Goal: Task Accomplishment & Management: Use online tool/utility

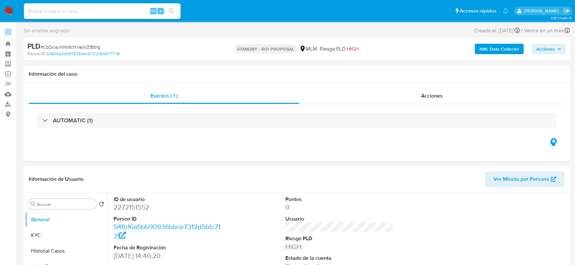
select select "10"
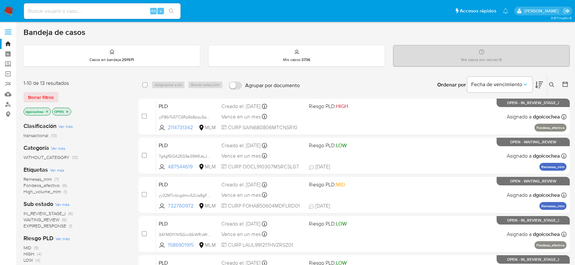
click at [56, 213] on span "IN_REVIEW_STAGE_I" at bounding box center [45, 213] width 42 height 7
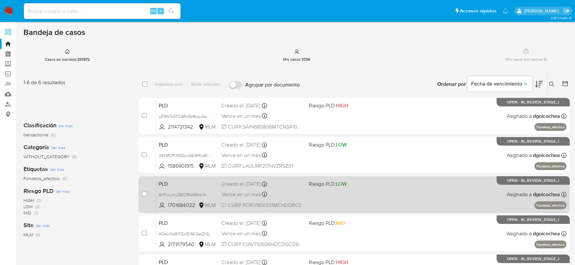
scroll to position [36, 0]
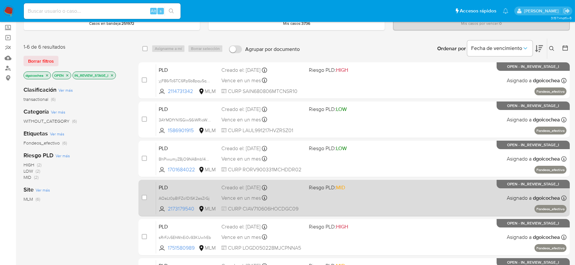
click at [162, 187] on span "PLD" at bounding box center [187, 187] width 57 height 8
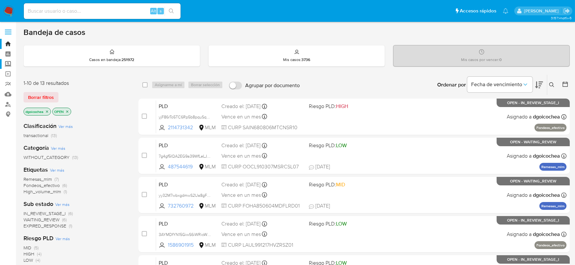
click at [8, 66] on label "Screening" at bounding box center [39, 64] width 78 height 10
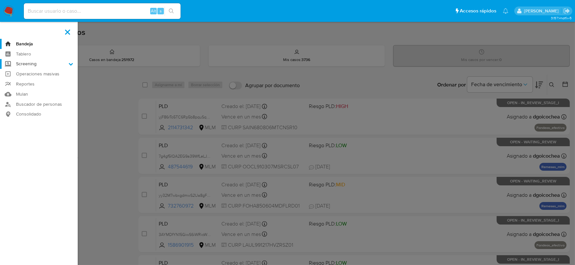
click at [0, 0] on input "Screening" at bounding box center [0, 0] width 0 height 0
click at [31, 89] on link "Herramientas" at bounding box center [39, 90] width 78 height 8
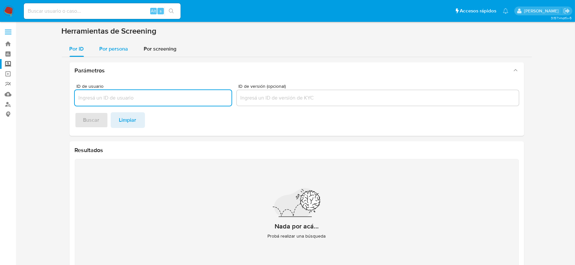
click at [112, 52] on span "Por persona" at bounding box center [114, 49] width 29 height 8
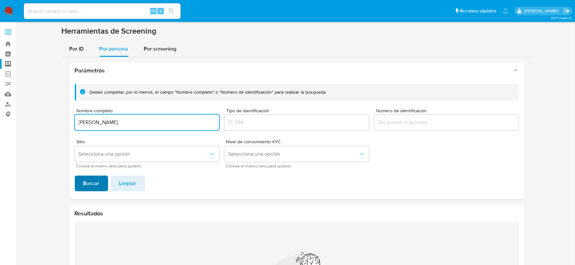
click at [100, 183] on button "Buscar" at bounding box center [91, 184] width 33 height 16
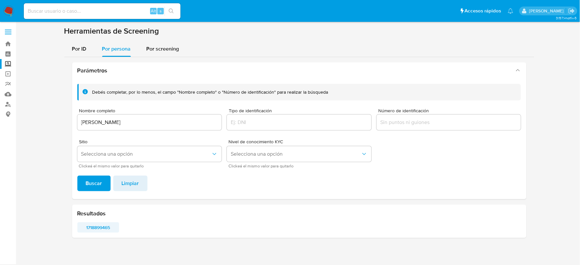
click at [100, 229] on span "1718899465" at bounding box center [98, 227] width 33 height 9
click at [119, 126] on div "SAMUEL OCAÑA REYES" at bounding box center [149, 123] width 145 height 16
click at [118, 124] on input "SAMUEL OCAÑA REYES" at bounding box center [149, 122] width 145 height 8
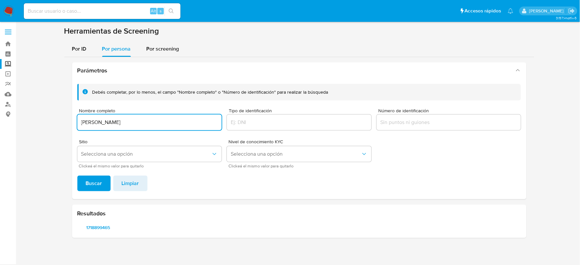
click at [118, 124] on input "SAMUEL OCAÑA REYES" at bounding box center [149, 122] width 145 height 8
type input "ROSA CID MARTINEZ"
click at [77, 176] on button "Buscar" at bounding box center [93, 184] width 33 height 16
click at [90, 229] on span "493750359" at bounding box center [98, 227] width 33 height 9
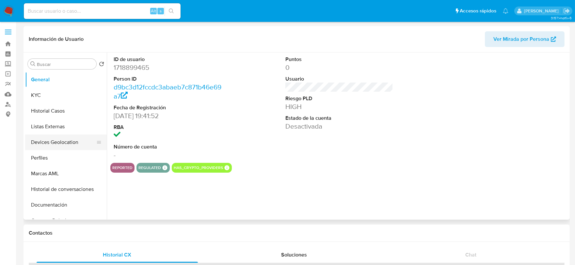
select select "10"
click at [123, 70] on dd "1718899465" at bounding box center [168, 67] width 108 height 9
copy dd "1718899465"
click at [70, 100] on button "KYC" at bounding box center [63, 96] width 76 height 16
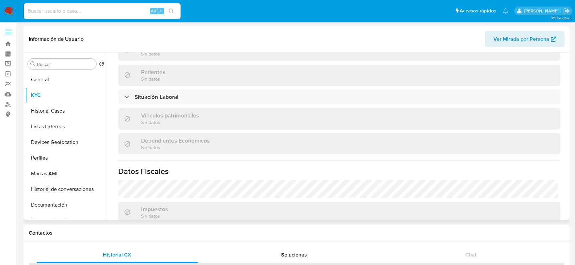
scroll to position [399, 0]
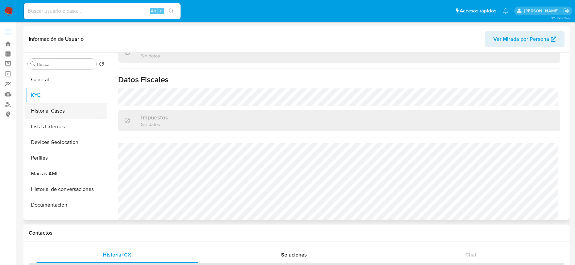
click at [49, 109] on button "Historial Casos" at bounding box center [63, 111] width 76 height 16
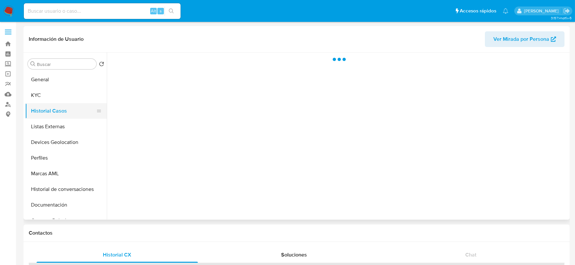
scroll to position [0, 0]
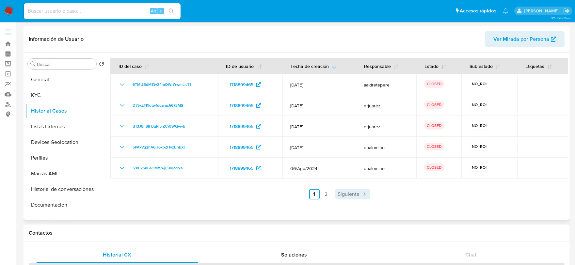
click at [357, 198] on link "Siguiente" at bounding box center [352, 194] width 35 height 10
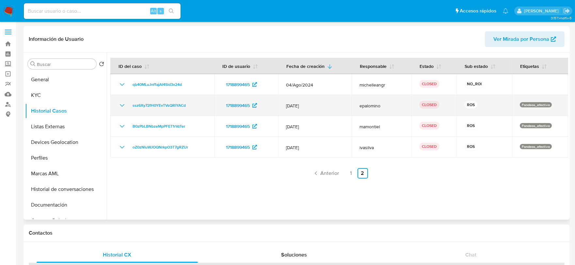
click at [121, 105] on icon "Mostrar/Ocultar" at bounding box center [122, 105] width 5 height 3
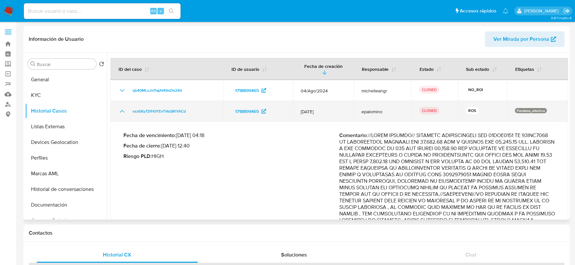
click at [121, 105] on td "ssz6Xy72fH0YEvTVsQRlYACd" at bounding box center [166, 111] width 113 height 21
click at [120, 109] on icon "Mostrar/Ocultar" at bounding box center [122, 111] width 8 height 8
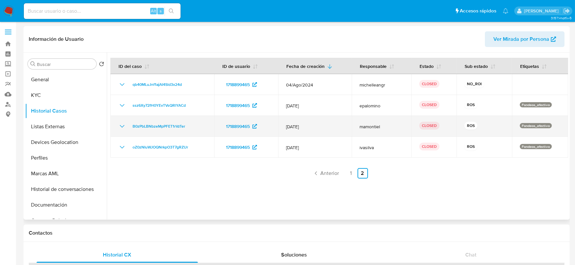
click at [122, 128] on icon "Mostrar/Ocultar" at bounding box center [122, 126] width 8 height 8
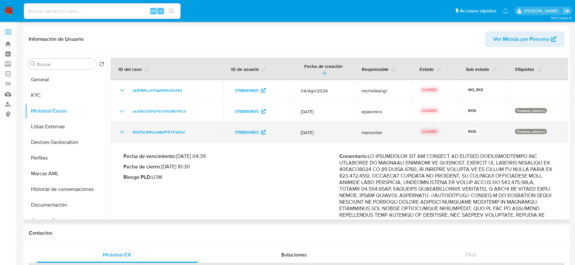
click at [122, 128] on button "Mostrar/Ocultar" at bounding box center [122, 132] width 8 height 8
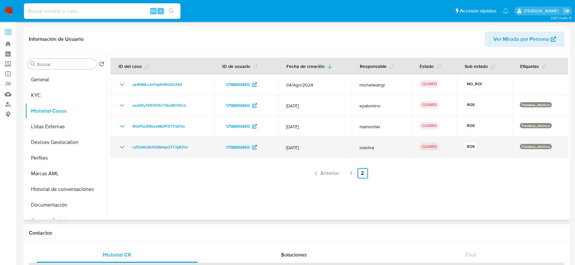
click at [122, 146] on icon "Mostrar/Ocultar" at bounding box center [122, 147] width 8 height 8
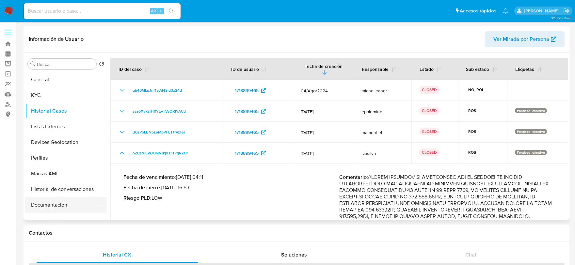
click at [51, 201] on button "Documentación" at bounding box center [63, 205] width 76 height 16
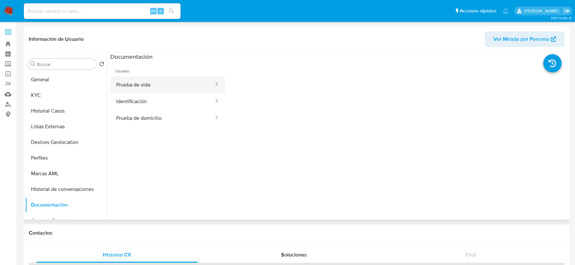
click at [152, 88] on button "Prueba de vida" at bounding box center [162, 84] width 104 height 17
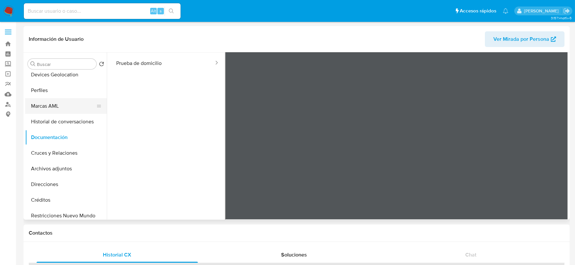
scroll to position [72, 0]
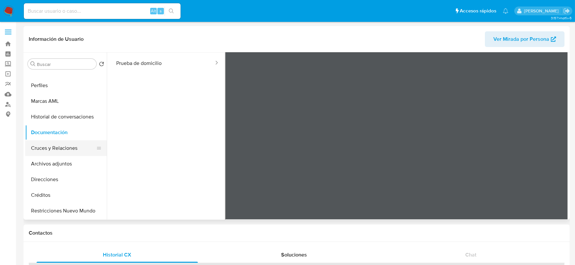
click at [63, 149] on button "Cruces y Relaciones" at bounding box center [63, 148] width 76 height 16
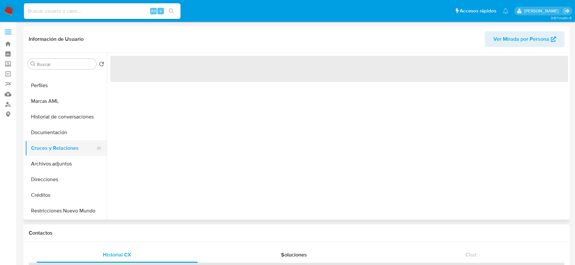
scroll to position [0, 0]
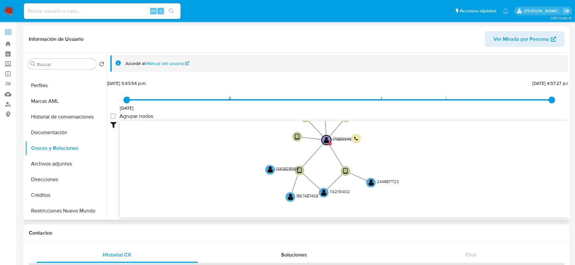
drag, startPoint x: 491, startPoint y: 153, endPoint x: 423, endPoint y: 157, distance: 67.7
click at [423, 157] on icon "user-2448817723  2448817723 device-67a0109f8e351e57f7fc7021  user-1718899465 …" at bounding box center [344, 168] width 448 height 95
click at [375, 183] on circle at bounding box center [371, 183] width 12 height 12
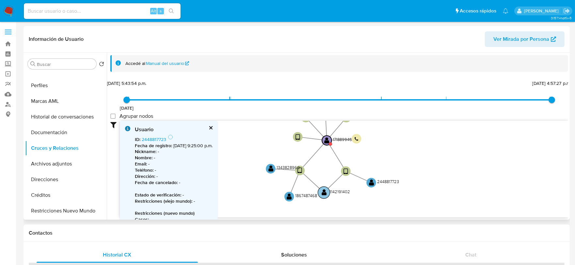
click at [324, 194] on text "" at bounding box center [324, 192] width 5 height 7
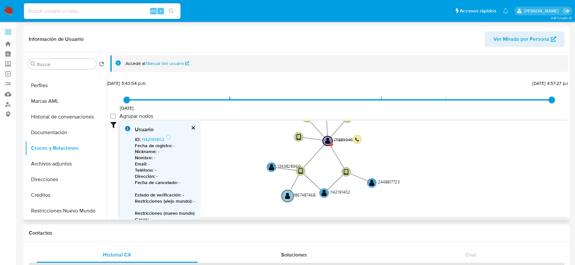
click at [292, 198] on circle at bounding box center [287, 196] width 12 height 12
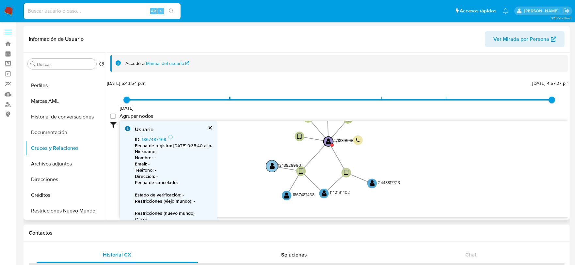
click at [271, 166] on text "" at bounding box center [272, 166] width 5 height 7
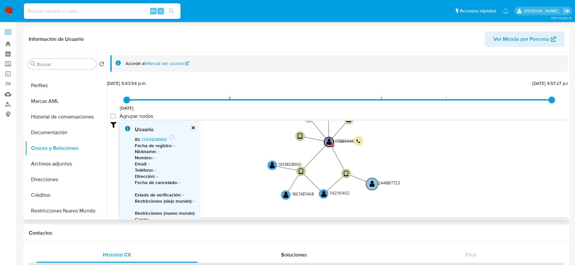
click at [373, 185] on text "" at bounding box center [372, 184] width 5 height 7
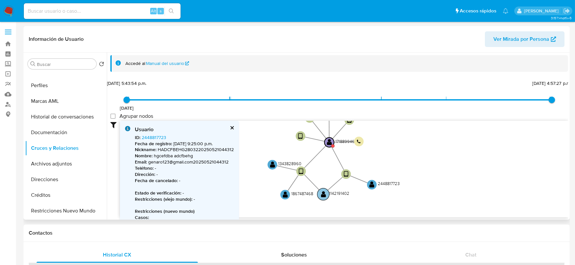
click at [325, 191] on text "" at bounding box center [323, 194] width 5 height 7
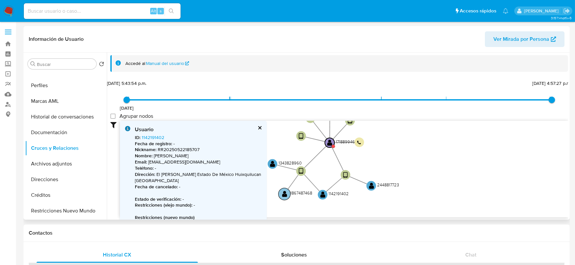
click at [286, 195] on text "" at bounding box center [284, 194] width 5 height 7
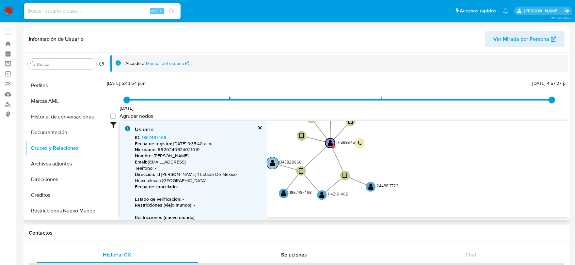
click at [270, 161] on text "" at bounding box center [272, 163] width 5 height 7
click at [270, 164] on text "" at bounding box center [272, 162] width 5 height 7
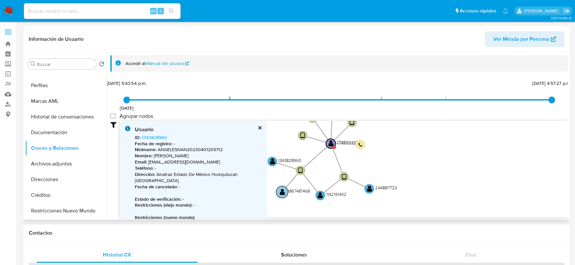
click at [283, 194] on text "" at bounding box center [282, 192] width 5 height 7
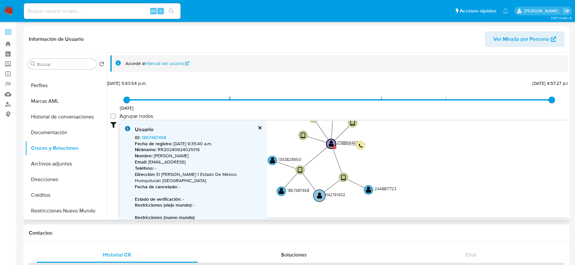
click at [318, 195] on text "" at bounding box center [319, 195] width 5 height 7
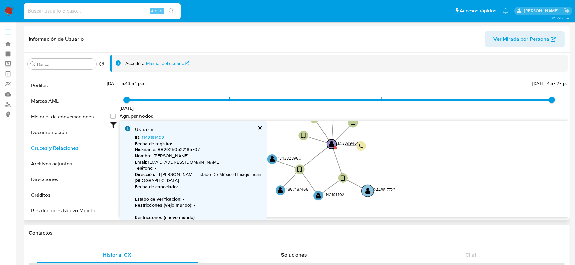
click at [368, 189] on text "" at bounding box center [367, 190] width 5 height 7
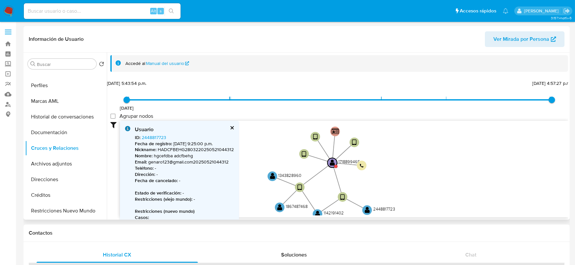
drag, startPoint x: 418, startPoint y: 155, endPoint x: 418, endPoint y: 173, distance: 18.3
click at [418, 173] on icon "user-2448817723  2448817723 device-67a0109f8e351e57f7fc7021  user-1718899465 …" at bounding box center [344, 168] width 448 height 95
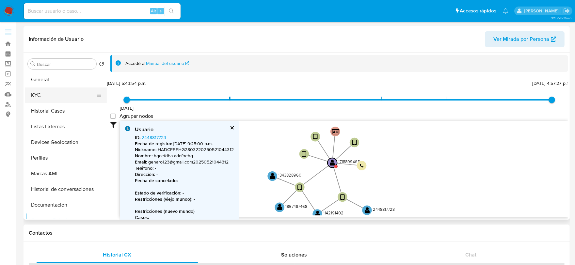
click at [45, 90] on button "KYC" at bounding box center [63, 96] width 76 height 16
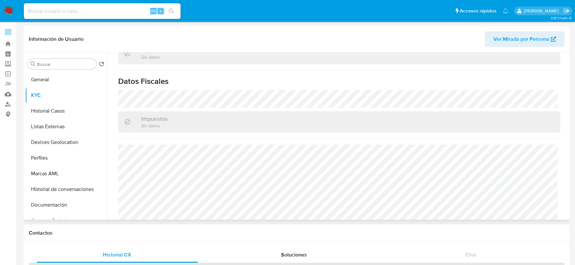
scroll to position [404, 0]
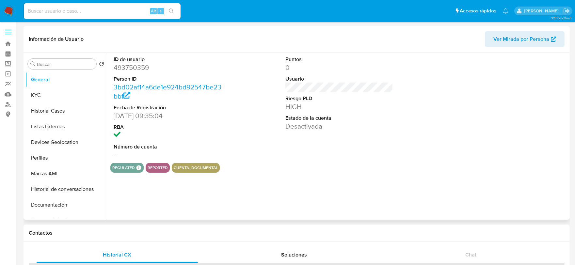
select select "10"
click at [136, 63] on dd "493750359" at bounding box center [168, 67] width 108 height 9
copy dd "493750359"
click at [44, 90] on button "KYC" at bounding box center [63, 96] width 76 height 16
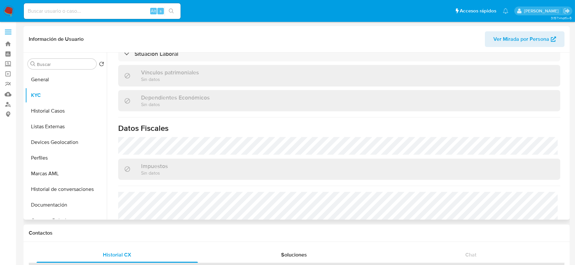
scroll to position [404, 0]
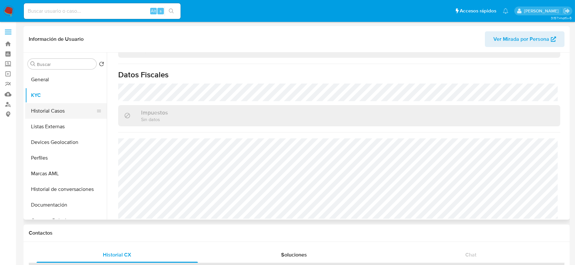
click at [56, 112] on button "Historial Casos" at bounding box center [63, 111] width 76 height 16
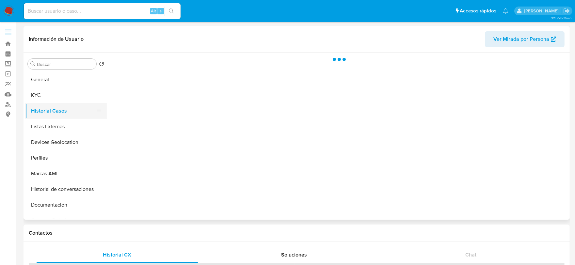
scroll to position [0, 0]
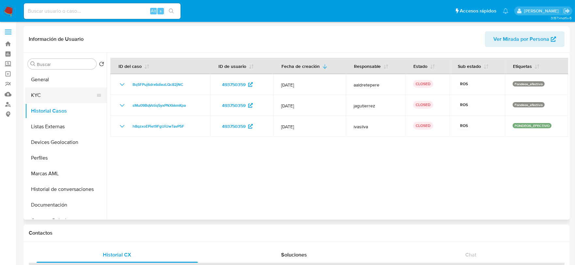
click at [60, 98] on button "KYC" at bounding box center [63, 96] width 76 height 16
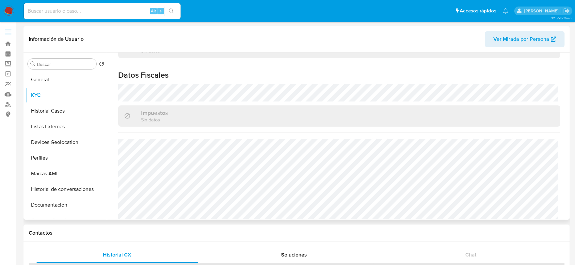
scroll to position [404, 0]
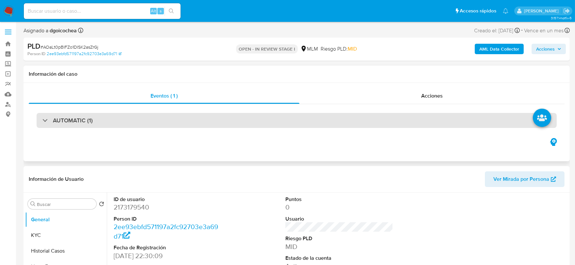
click at [80, 120] on h3 "AUTOMATIC (1)" at bounding box center [73, 120] width 40 height 7
select select "10"
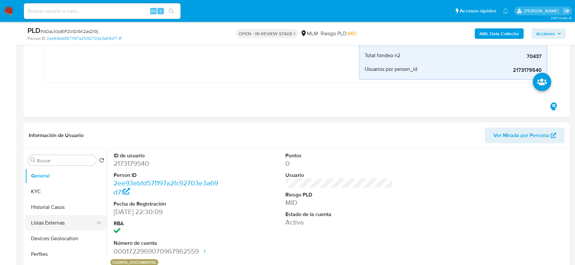
scroll to position [181, 0]
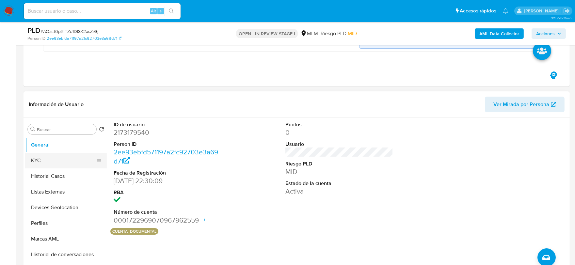
click at [48, 155] on button "KYC" at bounding box center [63, 161] width 76 height 16
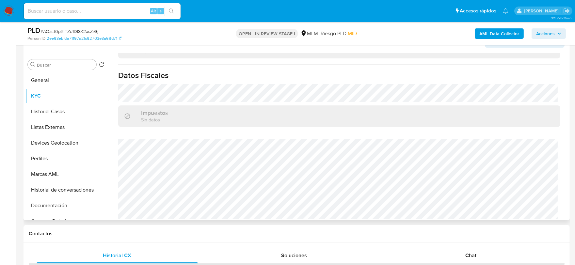
scroll to position [254, 0]
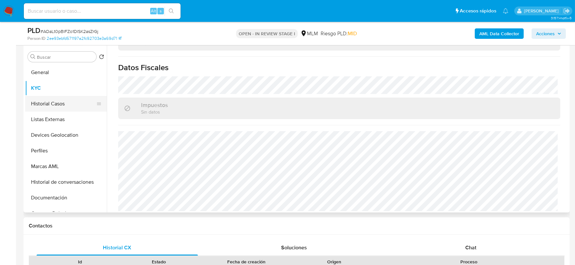
click at [56, 105] on button "Historial Casos" at bounding box center [63, 104] width 76 height 16
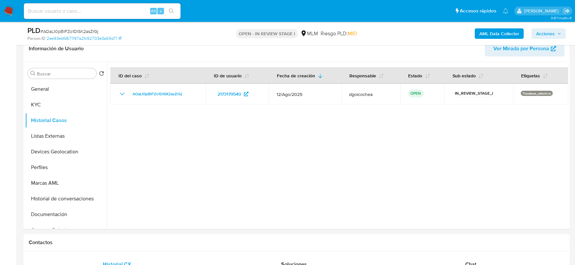
scroll to position [217, 0]
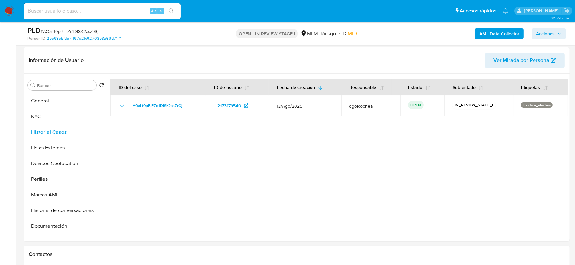
click at [70, 10] on input at bounding box center [102, 11] width 157 height 8
paste input "1871055016"
type input "1871055016"
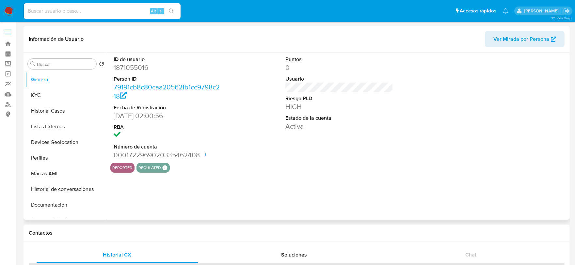
select select "10"
click at [34, 93] on button "KYC" at bounding box center [63, 96] width 76 height 16
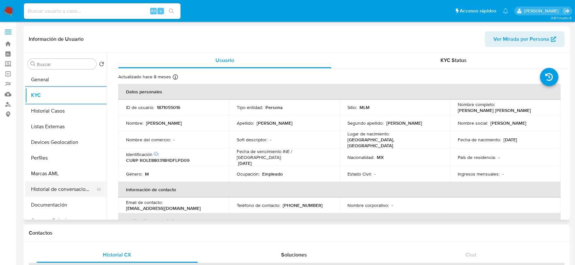
scroll to position [36, 0]
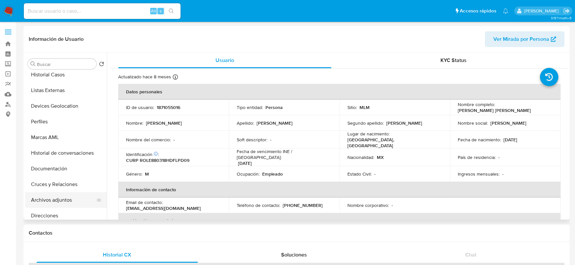
click at [60, 201] on button "Archivos adjuntos" at bounding box center [63, 200] width 76 height 16
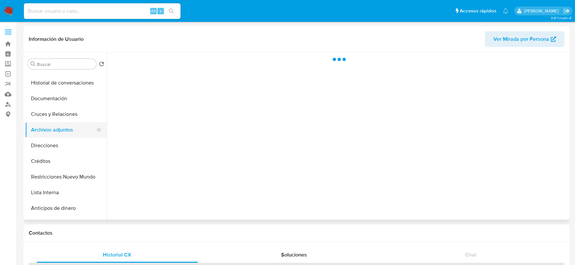
scroll to position [109, 0]
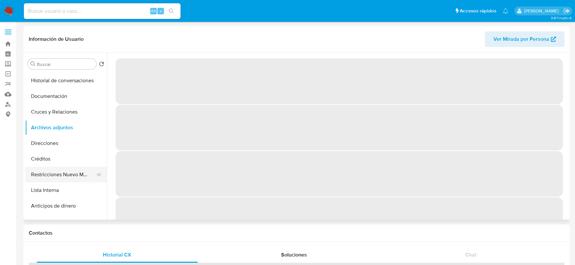
click at [63, 177] on button "Restricciones Nuevo Mundo" at bounding box center [63, 175] width 76 height 16
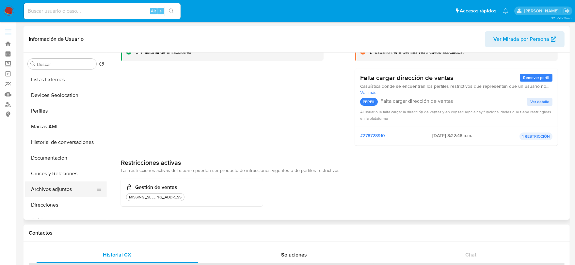
scroll to position [0, 0]
click at [59, 113] on button "Historial Casos" at bounding box center [63, 111] width 76 height 16
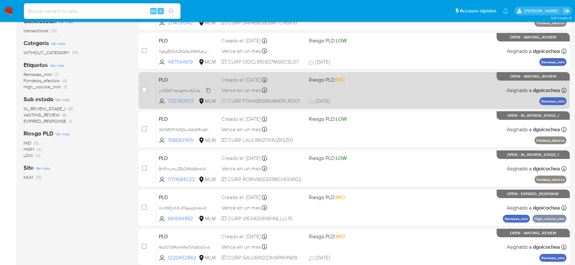
scroll to position [109, 0]
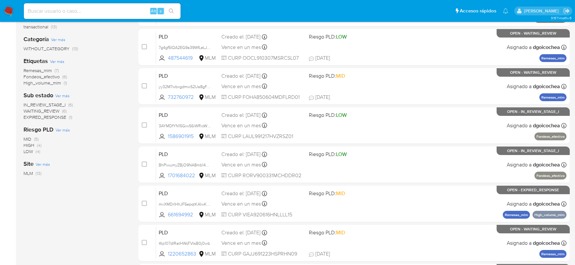
click at [59, 104] on span "IN_REVIEW_STAGE_I" at bounding box center [45, 105] width 42 height 7
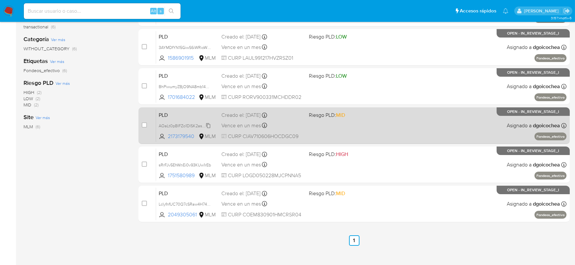
click at [210, 125] on icon at bounding box center [208, 125] width 5 height 5
click at [164, 115] on span "PLD" at bounding box center [187, 114] width 57 height 8
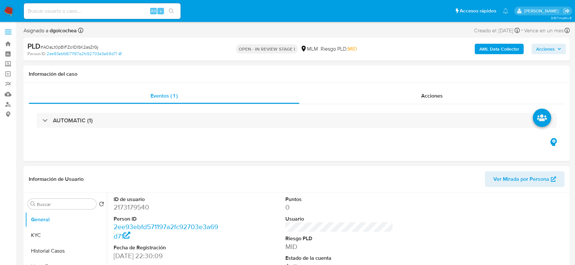
select select "10"
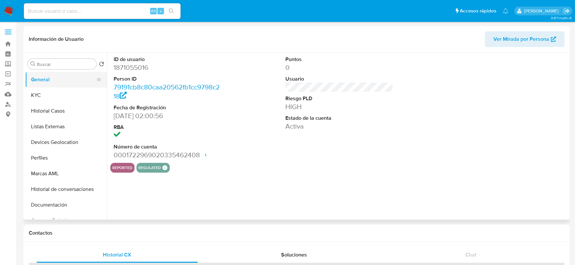
select select "10"
click at [7, 11] on img at bounding box center [8, 11] width 11 height 11
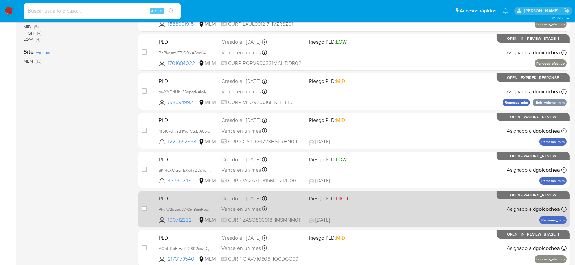
scroll to position [250, 0]
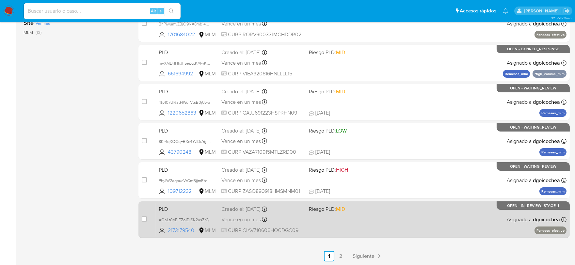
click at [167, 210] on span "PLD" at bounding box center [187, 208] width 57 height 8
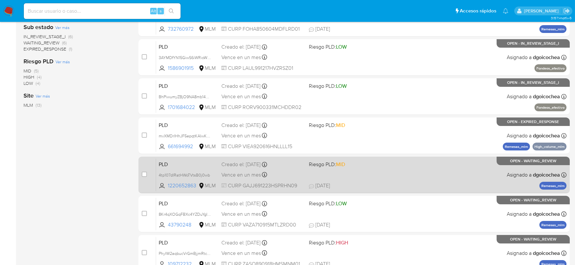
scroll to position [32, 0]
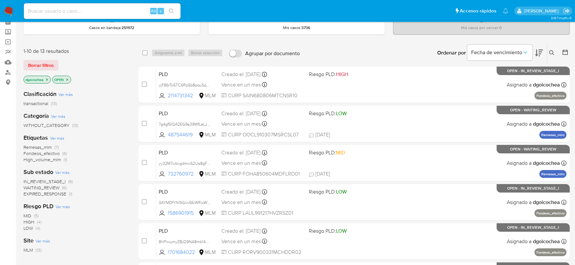
click at [552, 54] on icon at bounding box center [551, 52] width 5 height 5
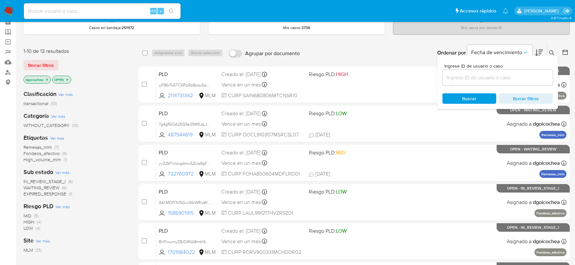
click at [512, 78] on input at bounding box center [497, 77] width 110 height 8
type input "2114731342"
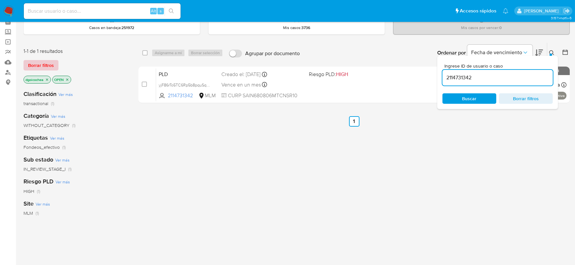
click at [47, 62] on span "Borrar filtros" at bounding box center [41, 65] width 26 height 9
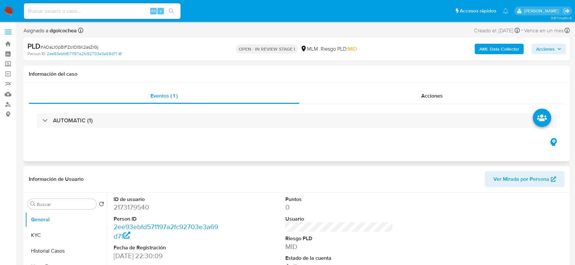
select select "10"
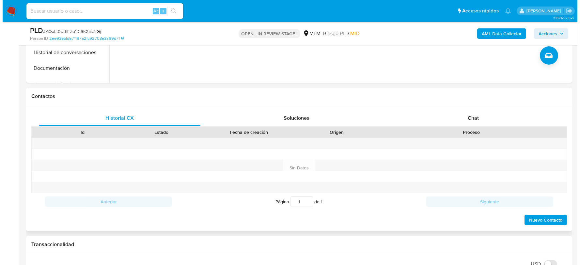
scroll to position [107, 0]
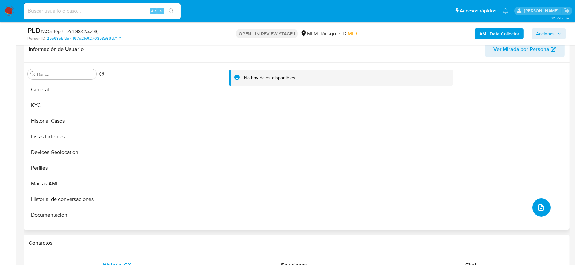
click at [537, 204] on span "upload-file" at bounding box center [541, 208] width 8 height 8
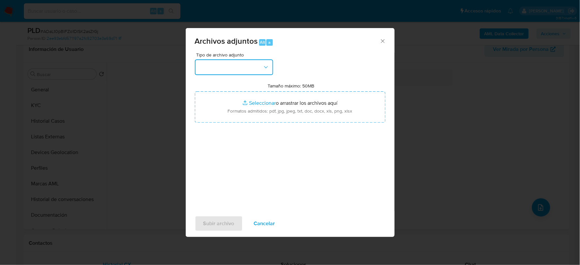
click at [232, 67] on button "button" at bounding box center [234, 67] width 78 height 16
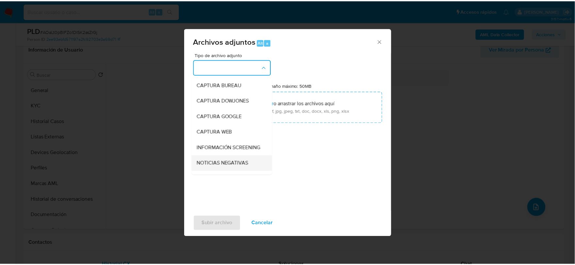
scroll to position [50, 0]
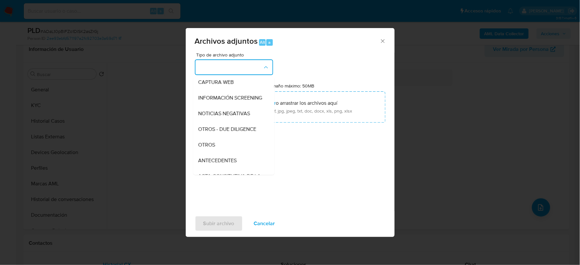
drag, startPoint x: 212, startPoint y: 149, endPoint x: 208, endPoint y: 151, distance: 4.5
click at [210, 148] on span "OTROS" at bounding box center [207, 144] width 17 height 7
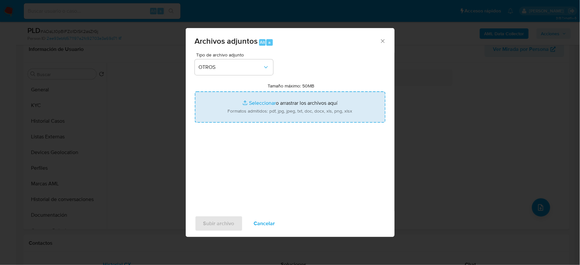
type input "C:\fakepath\2173179540_VICTOR CID_AGO2025.pdf"
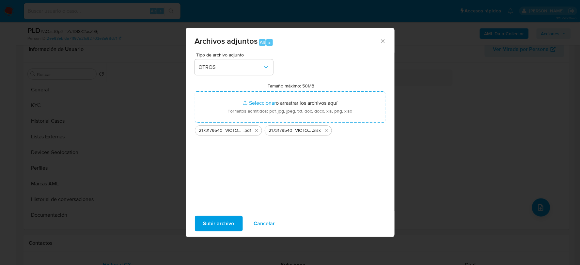
click at [205, 221] on span "Subir archivo" at bounding box center [218, 223] width 31 height 14
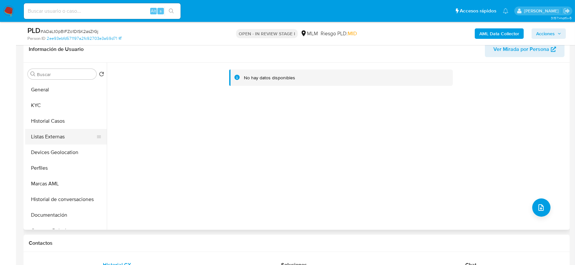
click at [76, 141] on button "Listas Externas" at bounding box center [63, 137] width 76 height 16
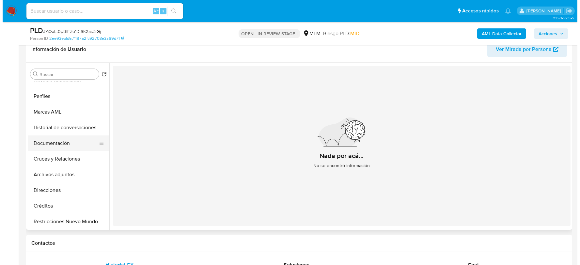
scroll to position [72, 0]
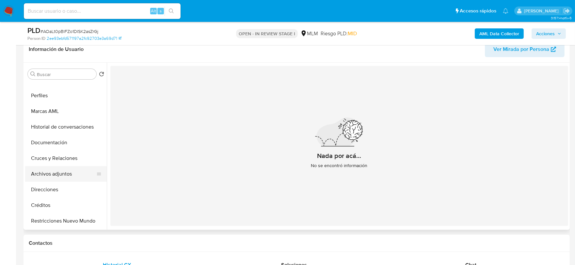
click at [68, 171] on button "Archivos adjuntos" at bounding box center [63, 174] width 76 height 16
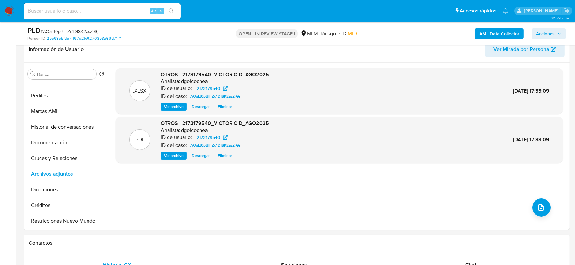
click at [560, 36] on span "Acciones" at bounding box center [548, 33] width 25 height 9
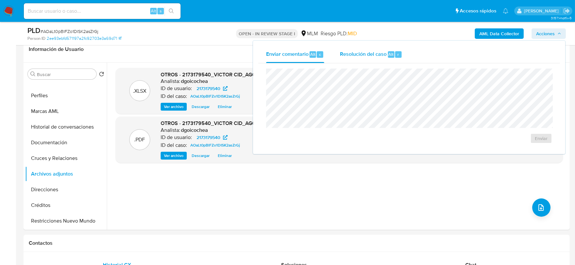
click at [353, 56] on span "Resolución del caso" at bounding box center [363, 54] width 47 height 8
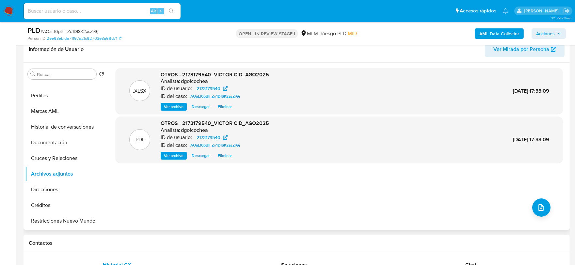
click at [227, 154] on span "Eliminar" at bounding box center [225, 155] width 14 height 7
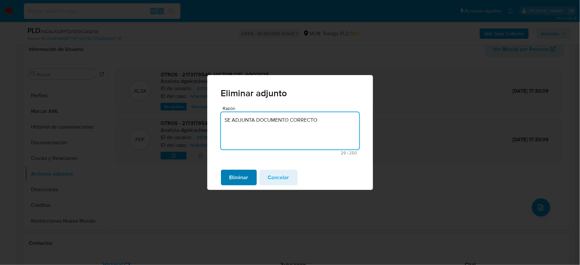
type textarea "SE ADJUNTA DOCUMENTO CORRECTO"
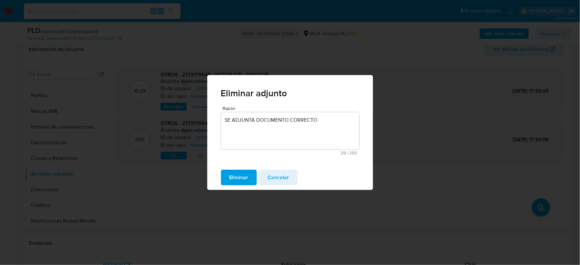
click at [248, 180] on span "Eliminar" at bounding box center [239, 177] width 19 height 14
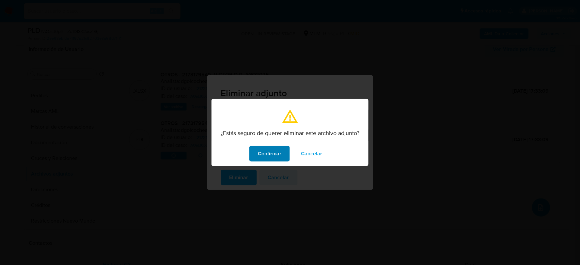
click at [273, 158] on span "Confirmar" at bounding box center [270, 154] width 24 height 14
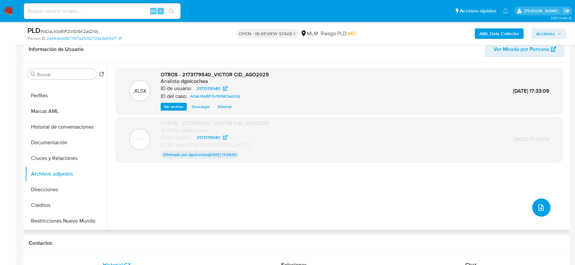
click at [538, 213] on button "upload-file" at bounding box center [541, 208] width 18 height 18
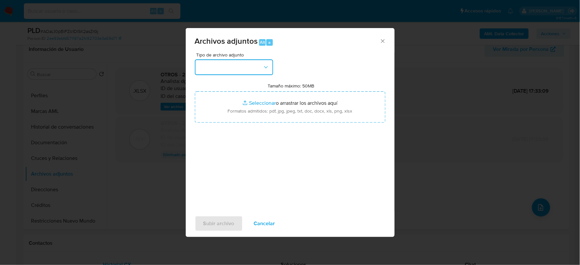
click at [232, 64] on button "button" at bounding box center [234, 67] width 78 height 16
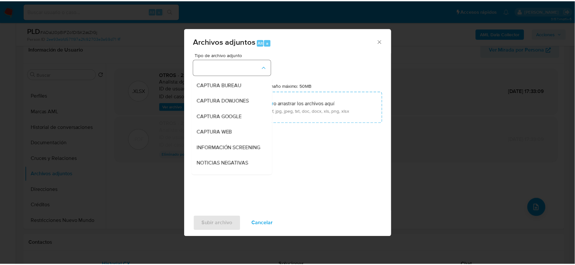
scroll to position [50, 0]
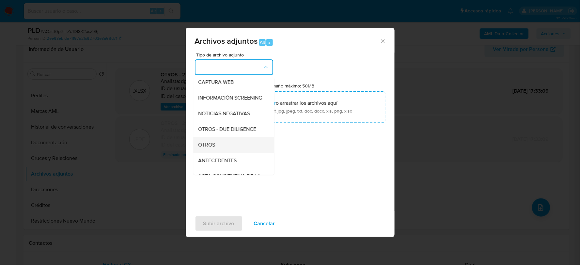
click at [209, 148] on span "OTROS" at bounding box center [207, 144] width 17 height 7
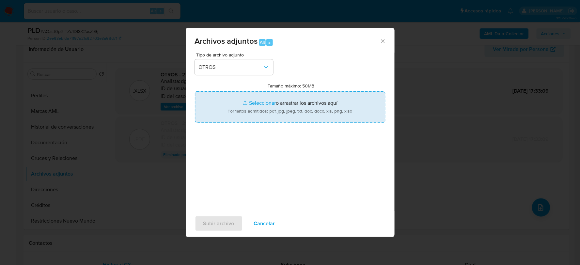
type input "C:\fakepath\2173179540_VICTOR CID_AGO2025..pdf"
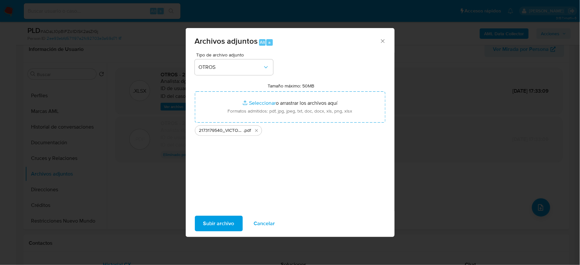
click at [212, 218] on span "Subir archivo" at bounding box center [218, 223] width 31 height 14
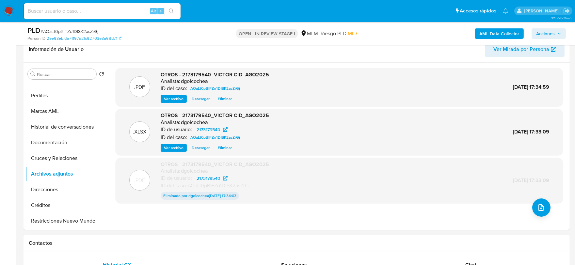
drag, startPoint x: 555, startPoint y: 34, endPoint x: 519, endPoint y: 39, distance: 36.3
click at [555, 34] on span "Acciones" at bounding box center [548, 33] width 25 height 9
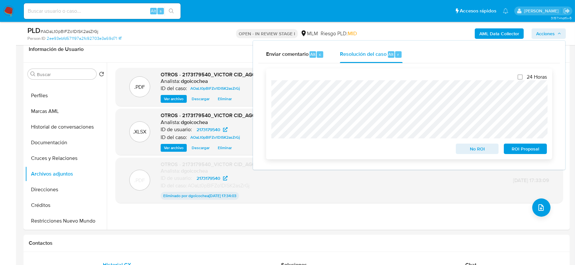
click at [523, 147] on span "ROI Proposal" at bounding box center [525, 148] width 34 height 9
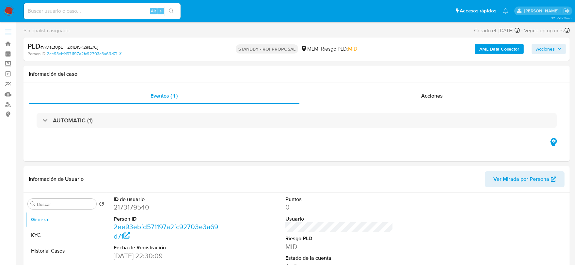
select select "10"
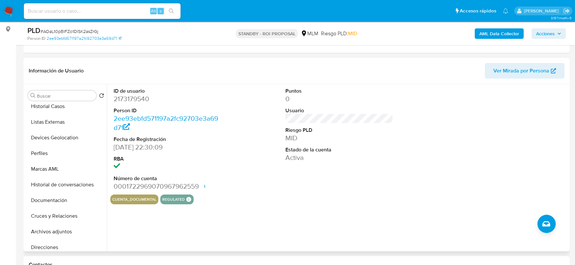
scroll to position [72, 0]
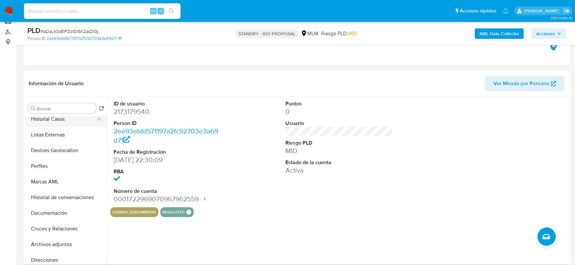
click at [60, 119] on button "Historial Casos" at bounding box center [63, 119] width 76 height 16
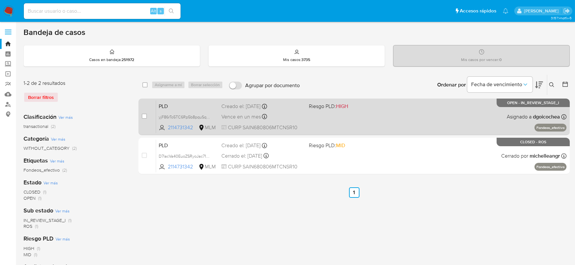
click at [167, 104] on span "PLD" at bounding box center [187, 106] width 57 height 8
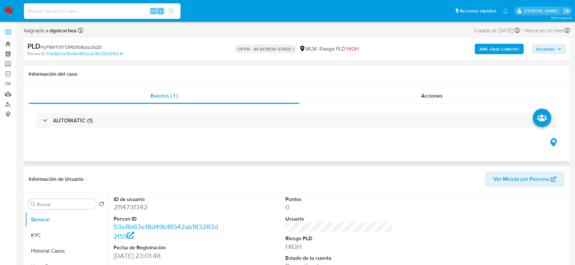
select select "10"
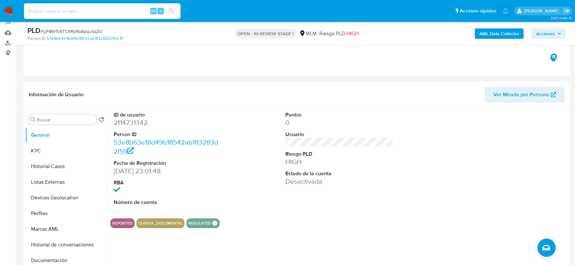
scroll to position [72, 0]
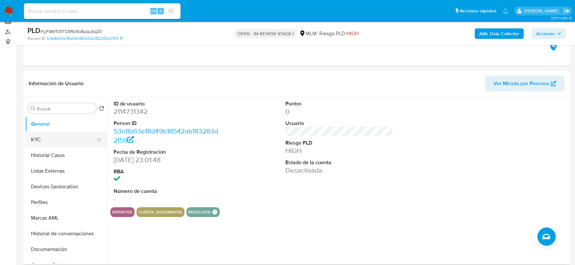
click at [59, 136] on button "KYC" at bounding box center [63, 140] width 76 height 16
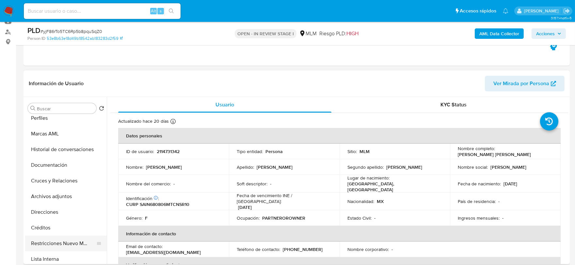
scroll to position [109, 0]
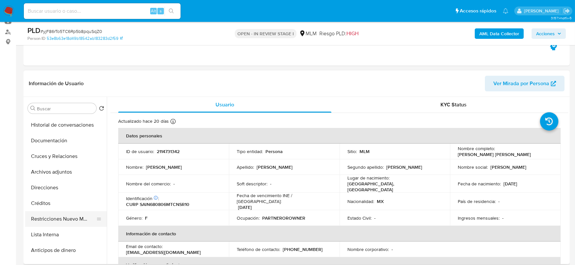
click at [59, 217] on button "Restricciones Nuevo Mundo" at bounding box center [63, 219] width 76 height 16
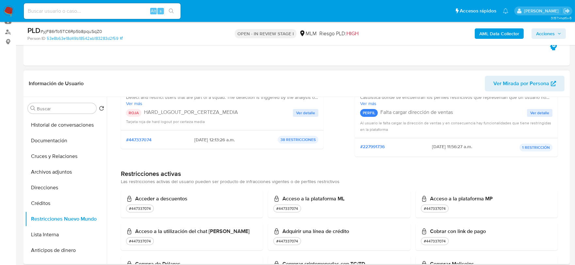
scroll to position [72, 0]
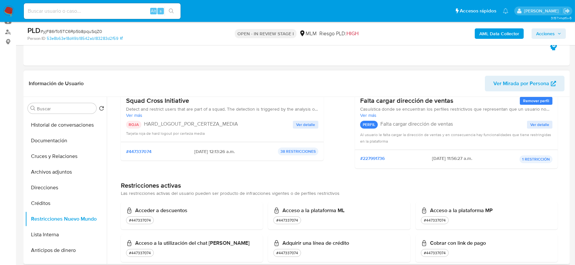
click at [305, 128] on span "Ver detalle" at bounding box center [305, 124] width 19 height 7
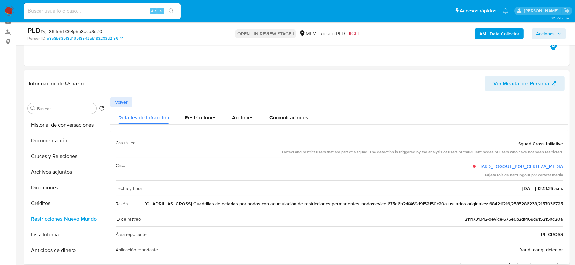
scroll to position [36, 0]
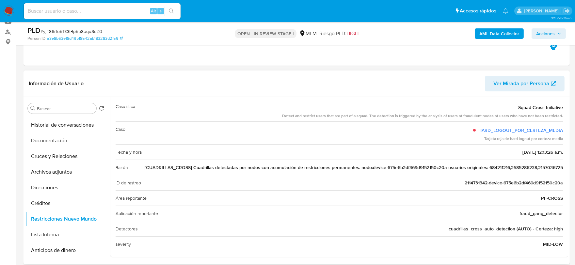
click at [360, 170] on span "[CUADRILLAS_CROSS] Cuadrillas detectadas por nodos con acumulación de restricci…" at bounding box center [354, 167] width 418 height 7
